Goal: Information Seeking & Learning: Learn about a topic

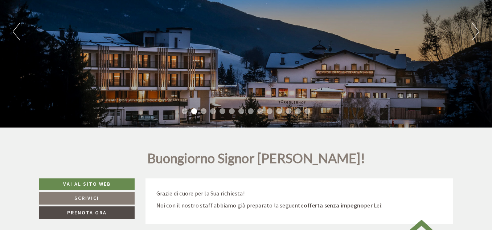
scroll to position [120, 0]
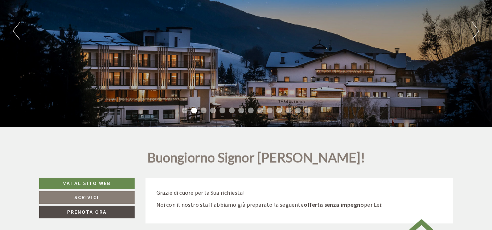
click at [475, 37] on button "Next" at bounding box center [476, 31] width 8 height 18
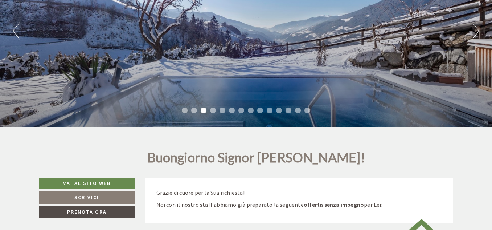
click at [475, 37] on button "Next" at bounding box center [476, 31] width 8 height 18
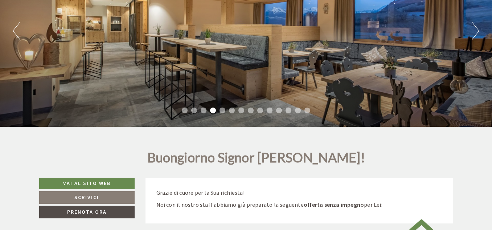
click at [475, 37] on button "Next" at bounding box center [476, 31] width 8 height 18
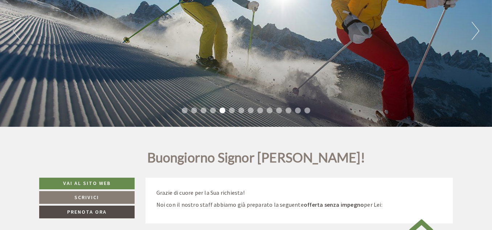
click at [473, 38] on button "Next" at bounding box center [476, 31] width 8 height 18
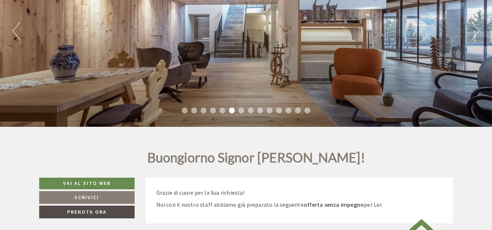
click at [473, 38] on button "Next" at bounding box center [476, 31] width 8 height 18
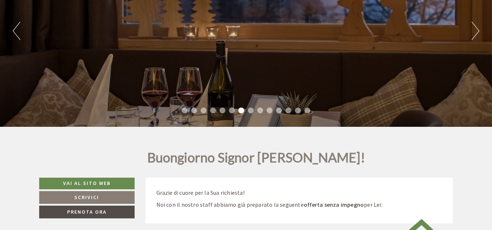
click at [473, 38] on button "Next" at bounding box center [476, 31] width 8 height 18
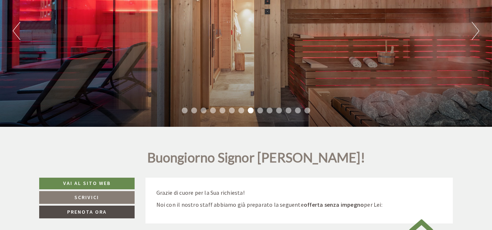
click at [473, 38] on button "Next" at bounding box center [476, 31] width 8 height 18
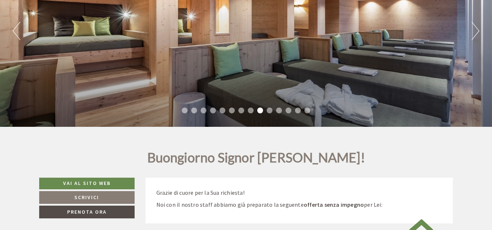
click at [473, 38] on button "Next" at bounding box center [476, 31] width 8 height 18
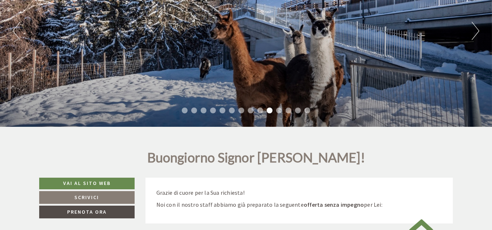
click at [473, 38] on button "Next" at bounding box center [476, 31] width 8 height 18
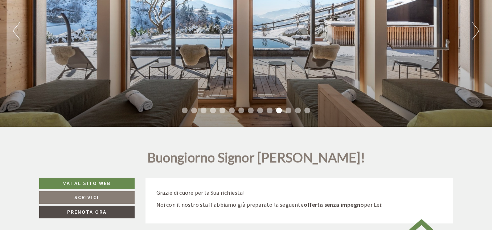
click at [473, 38] on button "Next" at bounding box center [476, 31] width 8 height 18
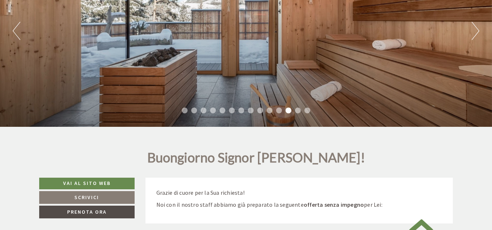
click at [473, 38] on button "Next" at bounding box center [476, 31] width 8 height 18
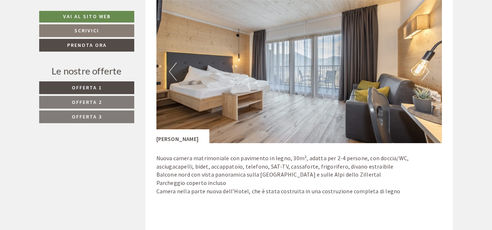
scroll to position [926, 0]
click at [425, 72] on button "Next" at bounding box center [426, 72] width 8 height 18
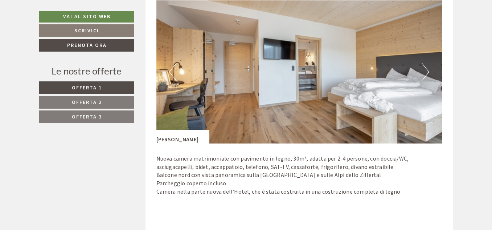
click at [425, 72] on button "Next" at bounding box center [426, 72] width 8 height 18
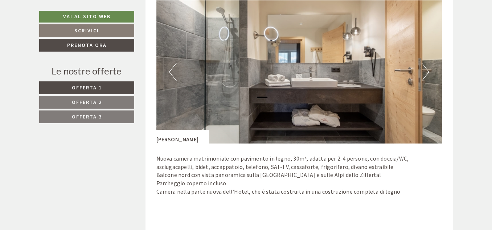
click at [425, 72] on button "Next" at bounding box center [426, 72] width 8 height 18
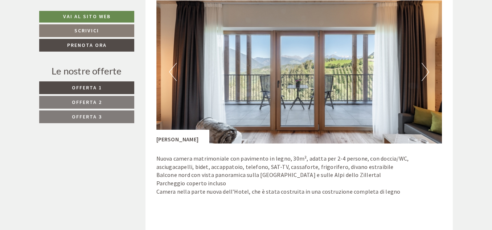
click at [425, 72] on button "Next" at bounding box center [426, 72] width 8 height 18
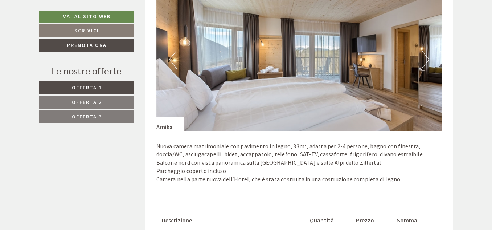
scroll to position [1400, 0]
click at [426, 65] on button "Next" at bounding box center [426, 60] width 8 height 18
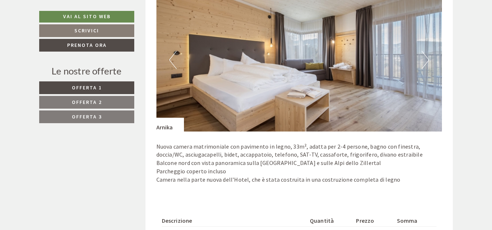
click at [426, 65] on button "Next" at bounding box center [426, 60] width 8 height 18
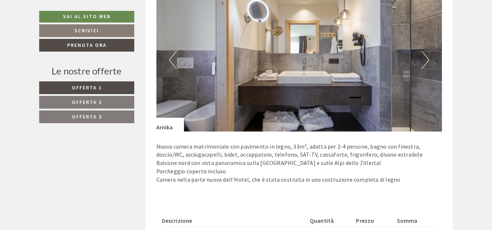
click at [426, 65] on button "Next" at bounding box center [426, 60] width 8 height 18
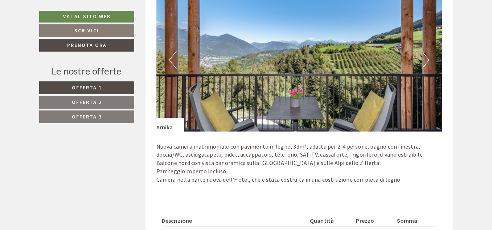
click at [426, 65] on button "Next" at bounding box center [426, 60] width 8 height 18
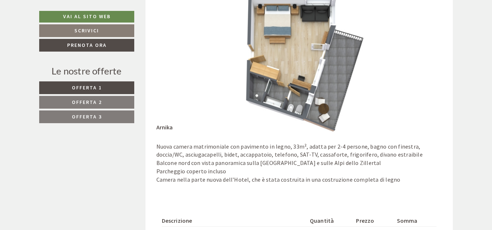
click at [426, 65] on button "Next" at bounding box center [426, 60] width 8 height 18
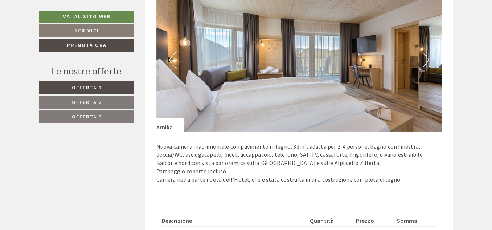
click at [175, 58] on button "Previous" at bounding box center [173, 60] width 8 height 18
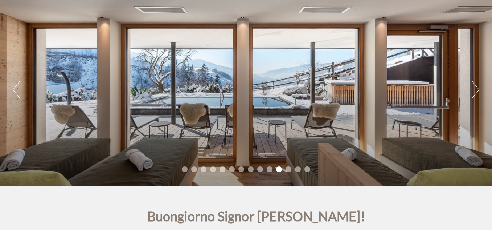
scroll to position [65, 0]
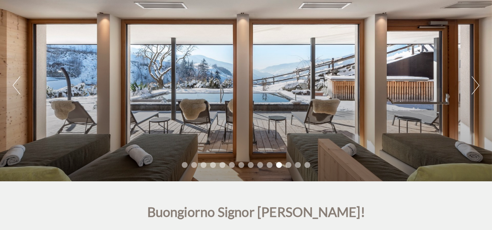
click at [469, 88] on div "Previous Next 1 2 3 4 5 6 7 8 9 10 11 12 13 14" at bounding box center [246, 85] width 492 height 192
click at [476, 88] on button "Next" at bounding box center [476, 85] width 8 height 18
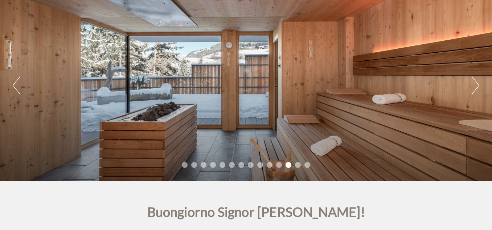
click at [476, 88] on button "Next" at bounding box center [476, 85] width 8 height 18
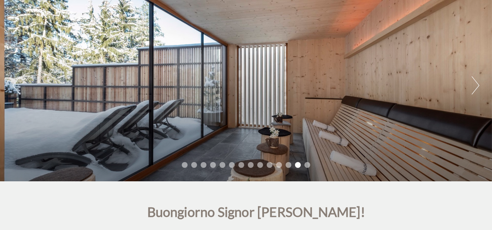
click at [476, 88] on button "Next" at bounding box center [476, 85] width 8 height 18
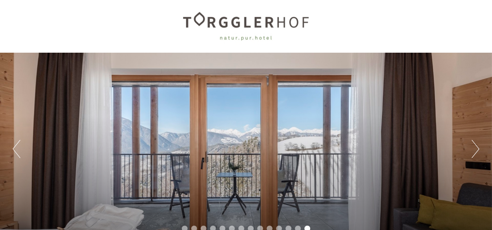
scroll to position [0, 0]
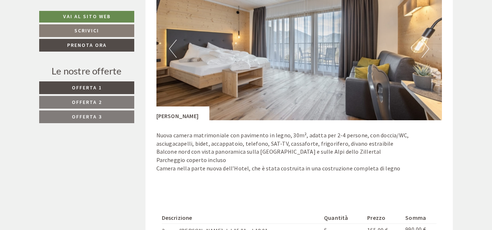
scroll to position [953, 0]
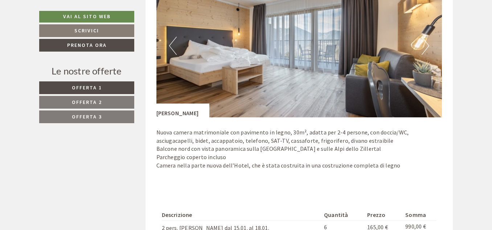
click at [423, 49] on button "Next" at bounding box center [426, 46] width 8 height 18
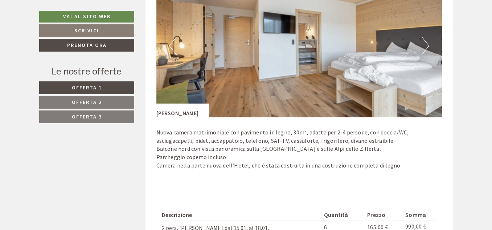
click at [423, 49] on button "Next" at bounding box center [426, 46] width 8 height 18
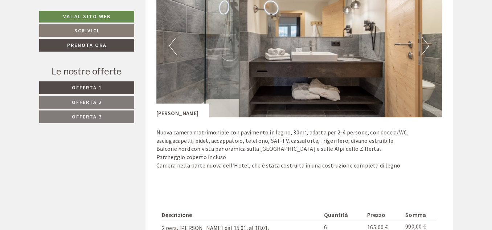
click at [423, 49] on button "Next" at bounding box center [426, 46] width 8 height 18
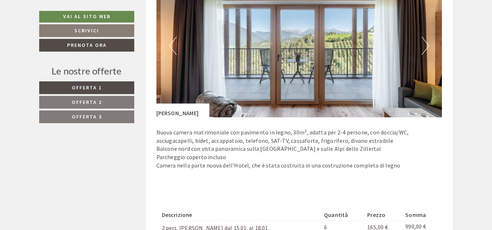
click at [423, 49] on button "Next" at bounding box center [426, 46] width 8 height 18
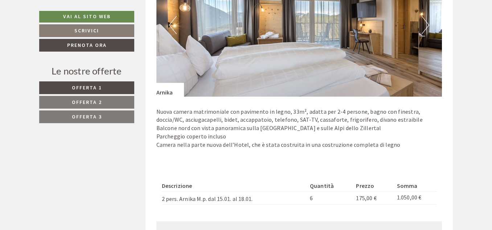
scroll to position [1418, 0]
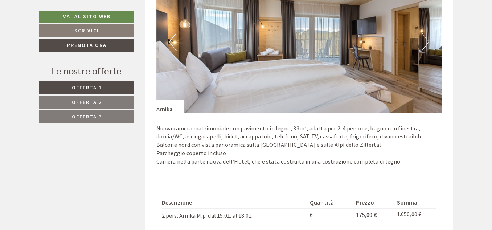
click at [426, 42] on button "Next" at bounding box center [426, 42] width 8 height 18
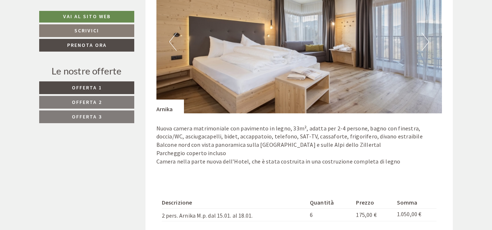
click at [426, 42] on button "Next" at bounding box center [426, 42] width 8 height 18
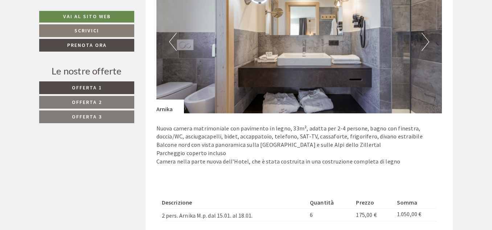
click at [426, 42] on button "Next" at bounding box center [426, 42] width 8 height 18
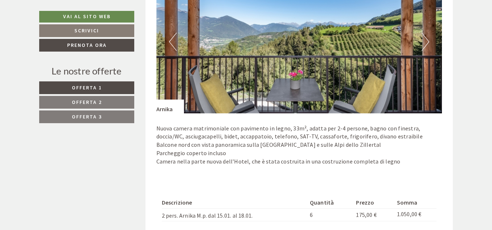
click at [426, 42] on button "Next" at bounding box center [426, 42] width 8 height 18
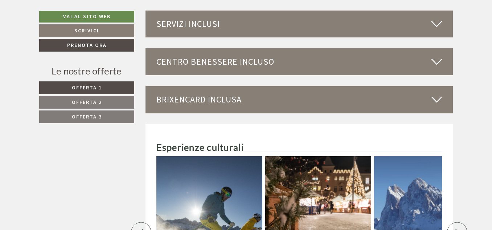
scroll to position [1963, 0]
click at [433, 21] on icon at bounding box center [437, 23] width 11 height 12
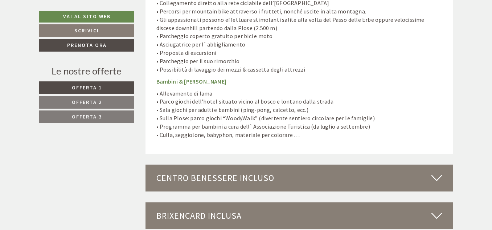
scroll to position [2517, 0]
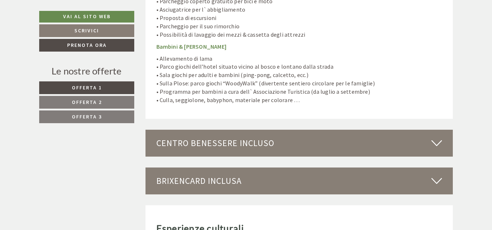
click at [437, 137] on icon at bounding box center [437, 143] width 11 height 12
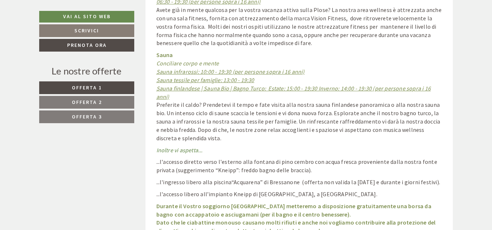
scroll to position [2989, 0]
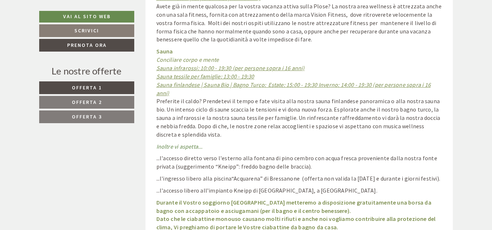
click at [426, 199] on p "Durante il Vostro soggiorno [GEOGRAPHIC_DATA] metteremo a disposizione gratuita…" at bounding box center [300, 218] width 286 height 41
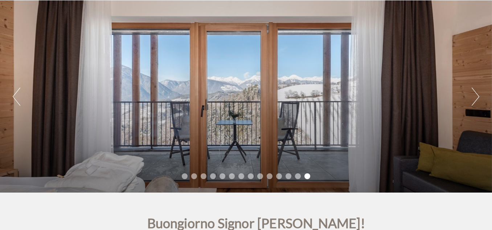
scroll to position [0, 0]
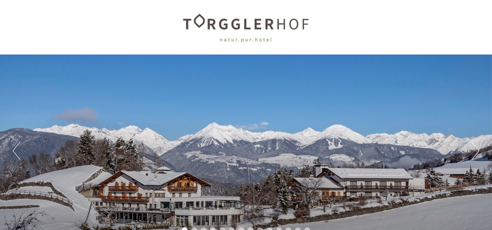
drag, startPoint x: 186, startPoint y: 20, endPoint x: 211, endPoint y: 21, distance: 24.7
click at [211, 21] on div at bounding box center [246, 27] width 407 height 47
